Goal: Transaction & Acquisition: Purchase product/service

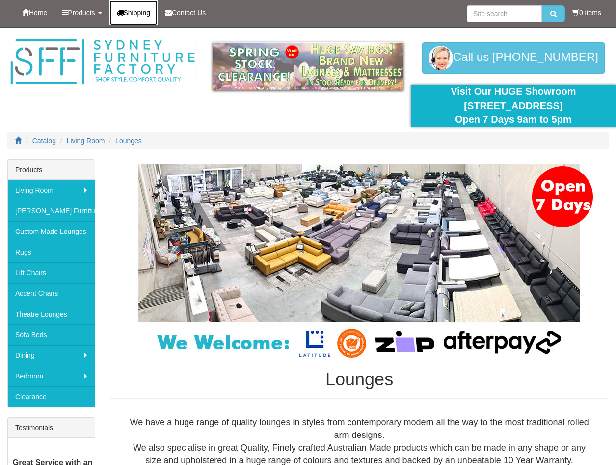
click at [144, 11] on span "Shipping" at bounding box center [137, 13] width 27 height 8
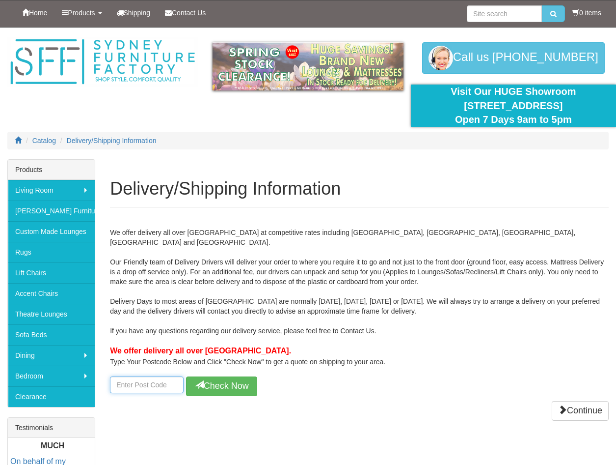
click at [143, 382] on input "number" at bounding box center [147, 384] width 74 height 17
type input "2519"
click at [199, 380] on icon at bounding box center [199, 384] width 9 height 9
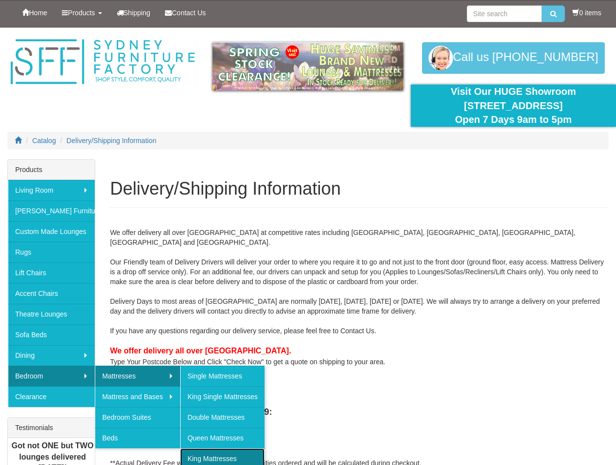
click at [219, 458] on link "King Mattresses" at bounding box center [222, 458] width 84 height 21
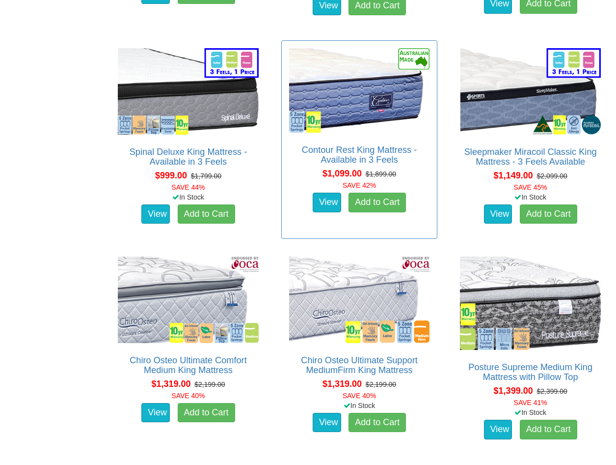
scroll to position [687, 0]
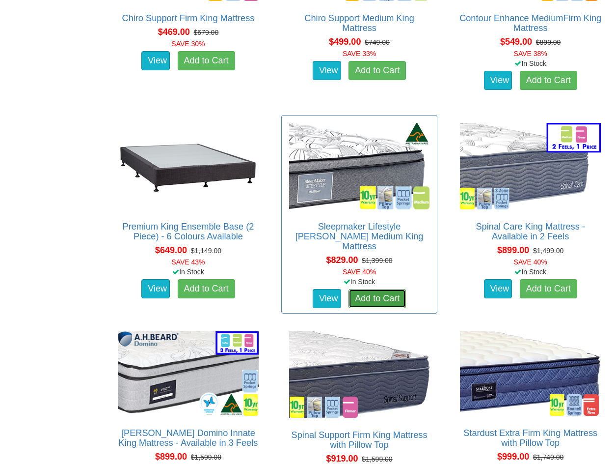
click at [386, 289] on link "Add to Cart" at bounding box center [377, 299] width 57 height 20
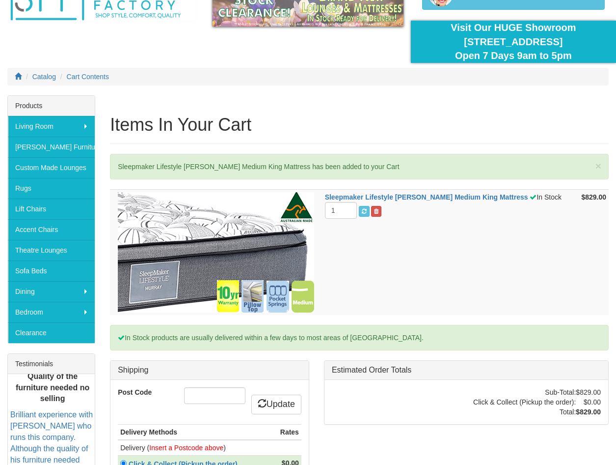
scroll to position [196, 0]
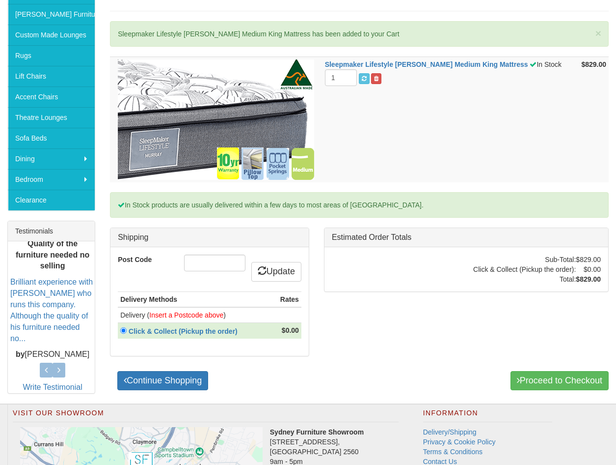
click at [203, 251] on div "Post Code Update Delivery Methods Rates Delivery ( Insert a Postcode above ) Cl…" at bounding box center [209, 301] width 198 height 109
click at [203, 261] on input "Post Code" at bounding box center [214, 262] width 61 height 17
type input "2519"
click at [291, 269] on link "Update" at bounding box center [276, 272] width 50 height 20
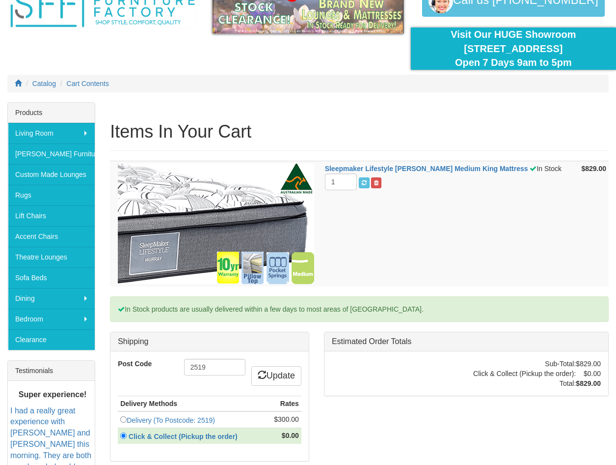
scroll to position [147, 0]
